Goal: Task Accomplishment & Management: Complete application form

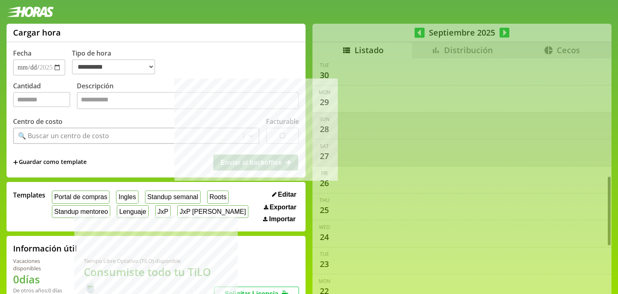
select select "**********"
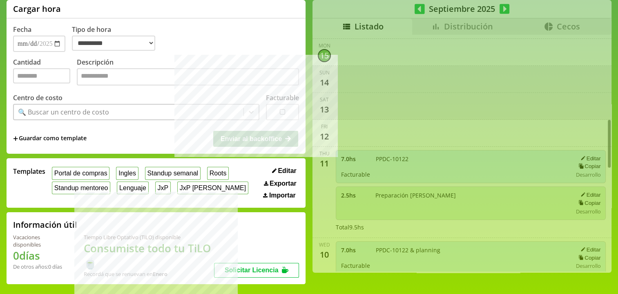
scroll to position [9, 0]
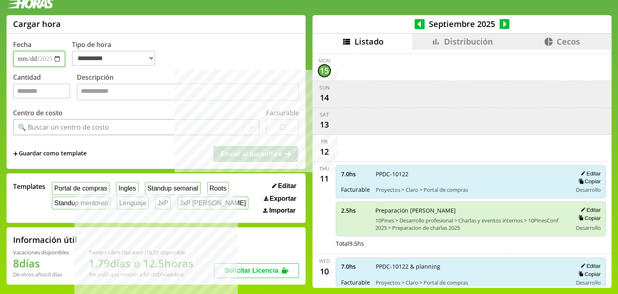
click at [28, 57] on input "**********" at bounding box center [39, 59] width 52 height 16
type input "**********"
click at [46, 98] on input "Cantidad" at bounding box center [41, 90] width 57 height 15
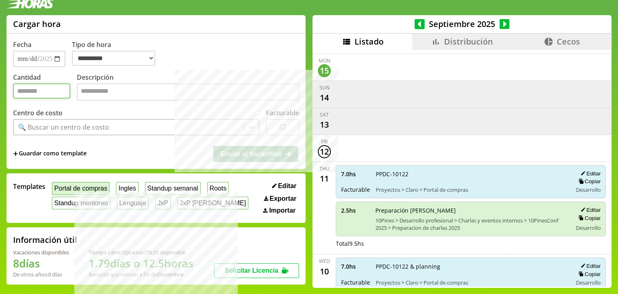
type input "*"
click at [80, 189] on button "Portal de compras" at bounding box center [81, 188] width 58 height 13
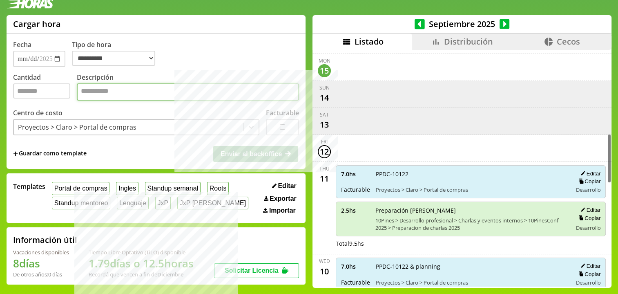
click at [187, 91] on textarea "Descripción" at bounding box center [188, 91] width 222 height 17
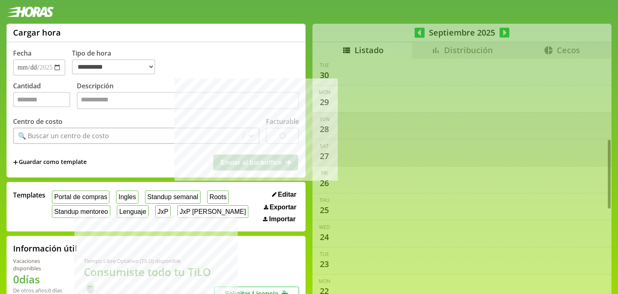
select select "**********"
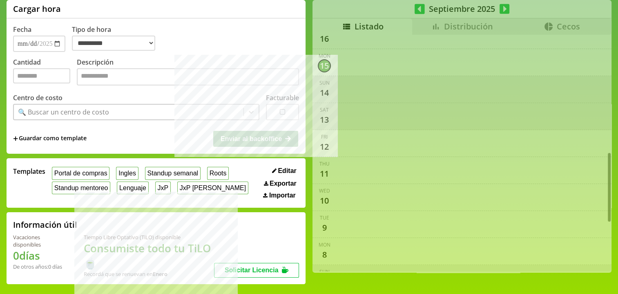
scroll to position [400, 0]
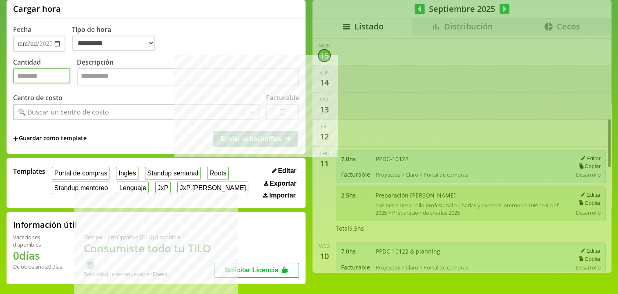
click at [47, 80] on input "Cantidad" at bounding box center [41, 75] width 57 height 15
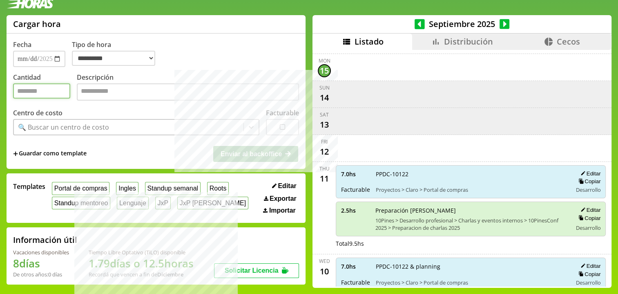
type input "*"
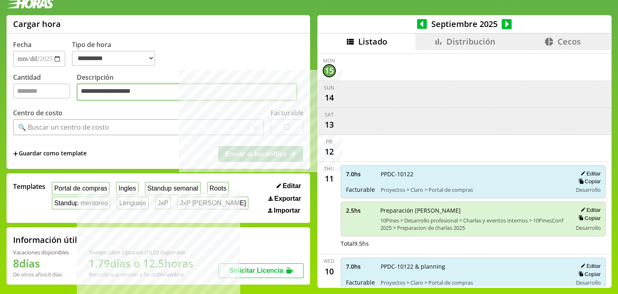
type textarea "**********"
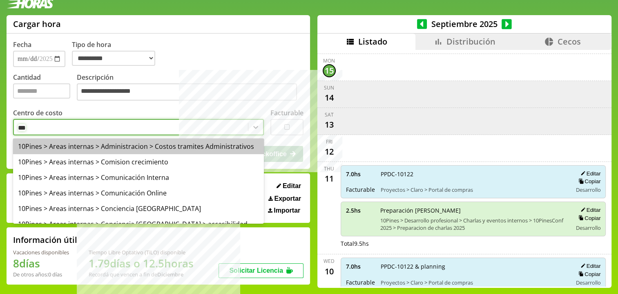
type input "****"
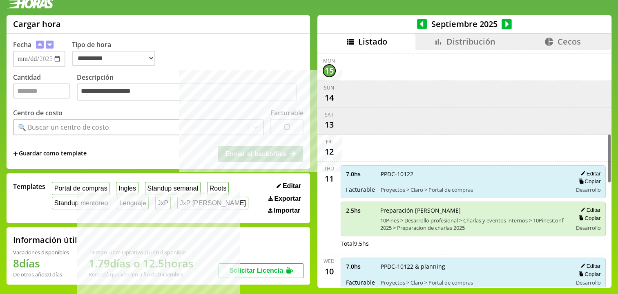
click at [326, 121] on div "Sat 13" at bounding box center [329, 121] width 7 height 20
click at [36, 57] on input "**********" at bounding box center [39, 59] width 52 height 16
type input "**********"
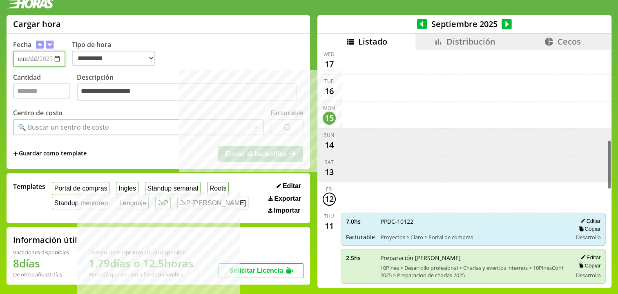
scroll to position [351, 0]
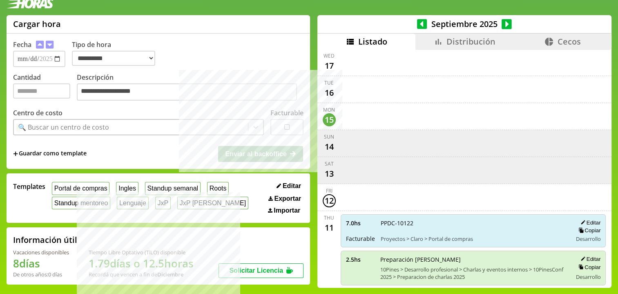
click at [108, 124] on div "🔍 Buscar un centro de costo" at bounding box center [131, 127] width 234 height 14
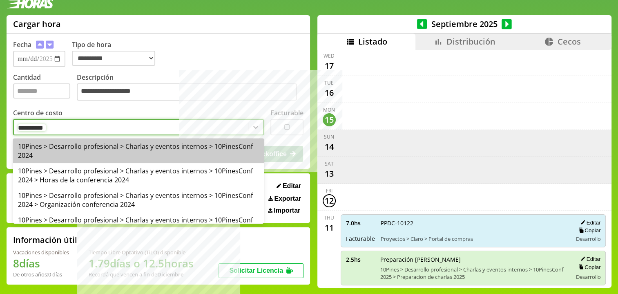
type input "**********"
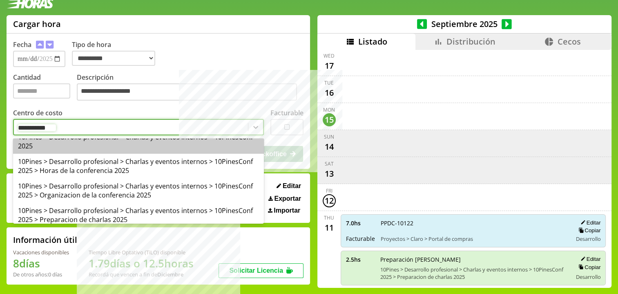
scroll to position [108, 0]
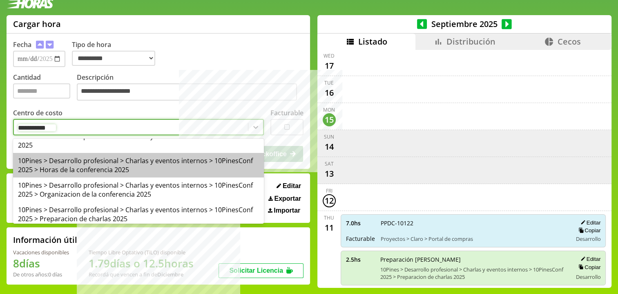
click at [160, 156] on div "10Pines > Desarrollo profesional > Charlas y eventos internos > 10PinesConf 202…" at bounding box center [138, 165] width 251 height 24
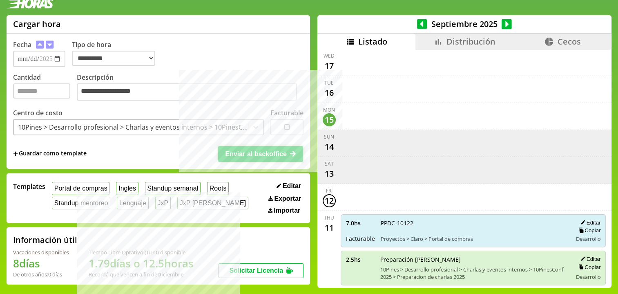
click at [225, 155] on span "Enviar al backoffice" at bounding box center [255, 153] width 61 height 7
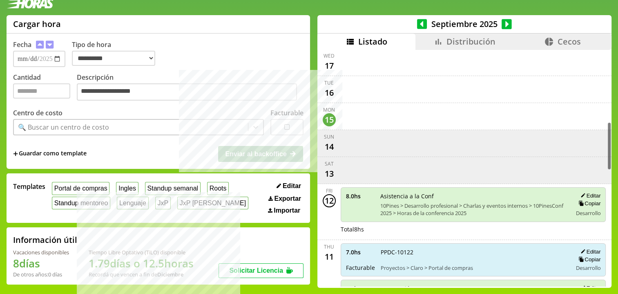
click at [427, 37] on li "Distribución" at bounding box center [464, 41] width 98 height 16
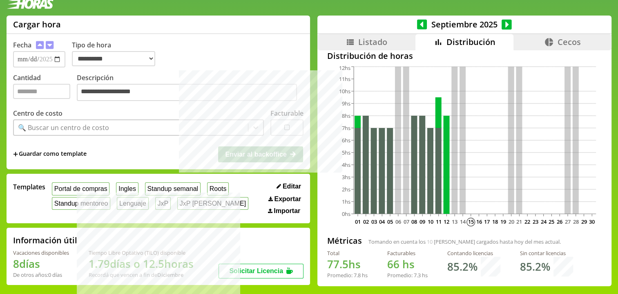
scroll to position [2, 0]
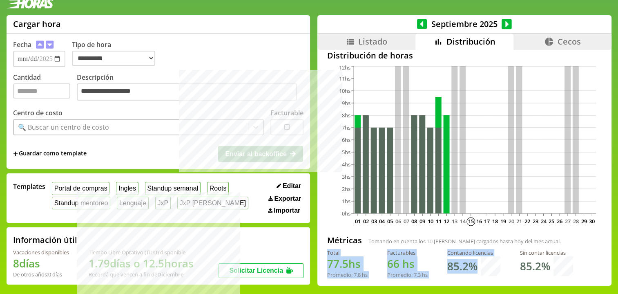
drag, startPoint x: 332, startPoint y: 259, endPoint x: 452, endPoint y: 281, distance: 122.1
click at [452, 275] on div "Distribución de horas 01 02 03 04 05 06 07 08 09 10 11 12 13 14 15 16 17 18 19 …" at bounding box center [464, 157] width 294 height 235
click at [452, 281] on div "Total 77.5 hs Promedio: 7.8 hs Facturables 66 hs Promedio: 7.3 hs Contando lice…" at bounding box center [464, 267] width 274 height 36
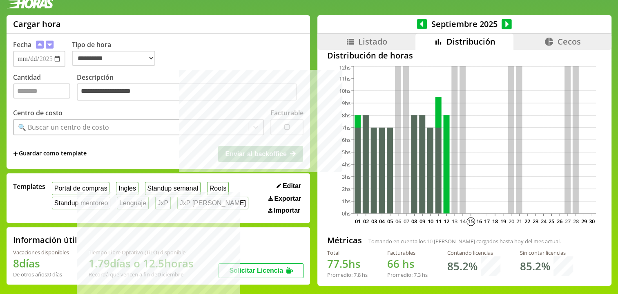
click at [430, 276] on div "Total 77.5 hs Promedio: 7.8 hs Facturables 66 hs Promedio: 7.3 hs Contando lice…" at bounding box center [464, 267] width 274 height 36
drag, startPoint x: 430, startPoint y: 276, endPoint x: 316, endPoint y: 253, distance: 116.6
click at [317, 253] on div "Distribución de horas 01 02 03 04 05 06 07 08 09 10 11 12 13 14 15 16 17 18 19 …" at bounding box center [464, 157] width 294 height 235
drag, startPoint x: 317, startPoint y: 253, endPoint x: 420, endPoint y: 274, distance: 105.5
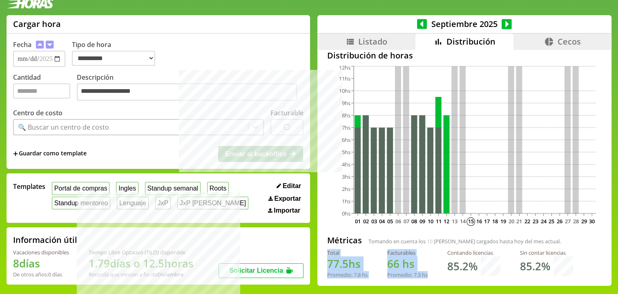
click at [420, 274] on div "Distribución de horas 01 02 03 04 05 06 07 08 09 10 11 12 13 14 15 16 17 18 19 …" at bounding box center [464, 157] width 294 height 235
click at [420, 274] on div "Promedio: 7.3 hs" at bounding box center [407, 274] width 40 height 7
drag, startPoint x: 420, startPoint y: 274, endPoint x: 332, endPoint y: 252, distance: 90.0
click at [332, 252] on div "Total 77.5 hs Promedio: 7.8 hs Facturables 66 hs Promedio: 7.3 hs Contando lice…" at bounding box center [464, 267] width 274 height 36
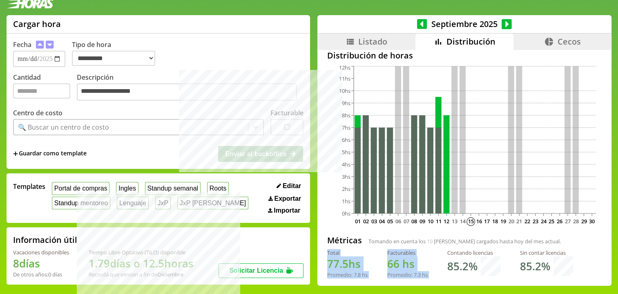
click at [332, 252] on div "Total" at bounding box center [347, 252] width 40 height 7
click at [327, 252] on div "Total" at bounding box center [347, 252] width 40 height 7
drag, startPoint x: 327, startPoint y: 252, endPoint x: 422, endPoint y: 274, distance: 97.7
click at [422, 274] on div "Total 77.5 hs Promedio: 7.8 hs Facturables 66 hs Promedio: 7.3 hs Contando lice…" at bounding box center [464, 267] width 274 height 36
click at [422, 274] on div "Promedio: 7.3 hs" at bounding box center [407, 274] width 40 height 7
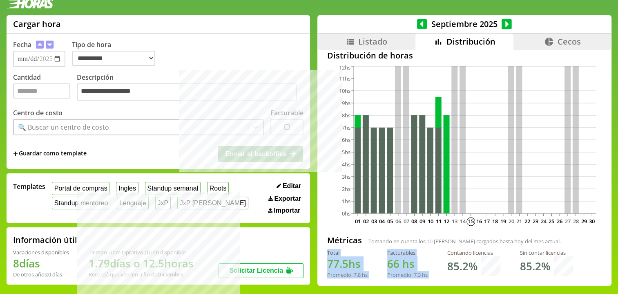
click at [422, 274] on div "Promedio: 7.3 hs" at bounding box center [407, 274] width 40 height 7
click at [434, 253] on div "Total 77.5 hs Promedio: 7.8 hs Facturables 66 hs Promedio: 7.3 hs Contando lice…" at bounding box center [464, 267] width 274 height 36
click at [327, 254] on div "Total" at bounding box center [347, 252] width 40 height 7
drag, startPoint x: 323, startPoint y: 254, endPoint x: 418, endPoint y: 273, distance: 96.9
click at [418, 273] on div "Total 77.5 hs Promedio: 7.8 hs Facturables 66 hs Promedio: 7.3 hs Contando lice…" at bounding box center [464, 267] width 274 height 36
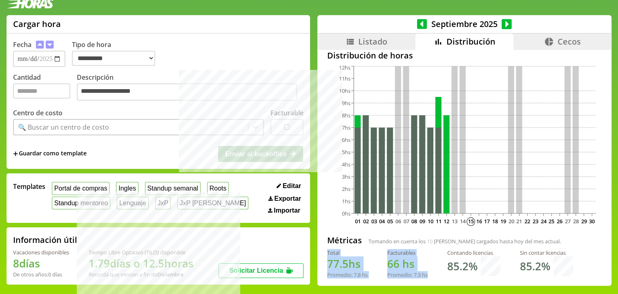
click at [418, 273] on div "Promedio: 7.3 hs" at bounding box center [407, 274] width 40 height 7
